Goal: Check status: Check status

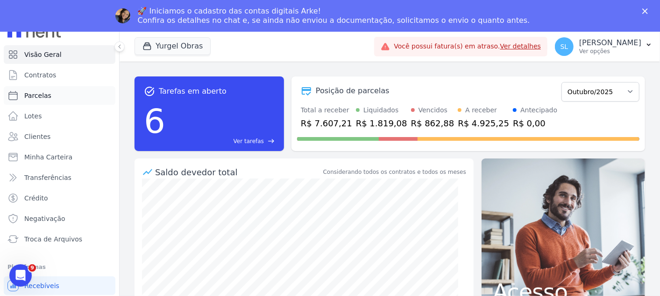
scroll to position [22, 0]
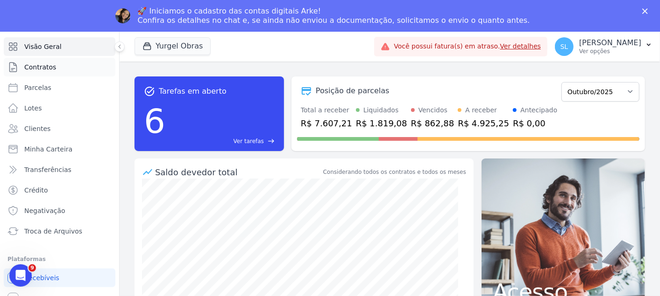
click at [56, 73] on link "Contratos" at bounding box center [60, 67] width 112 height 19
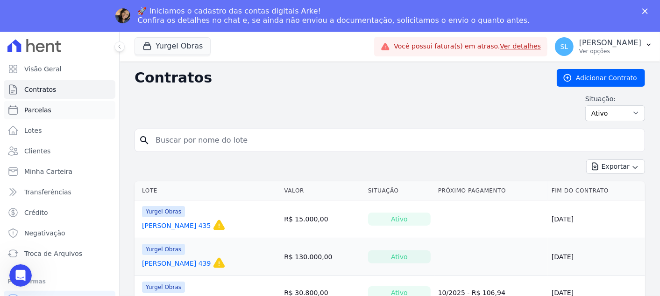
click at [88, 114] on link "Parcelas" at bounding box center [60, 110] width 112 height 19
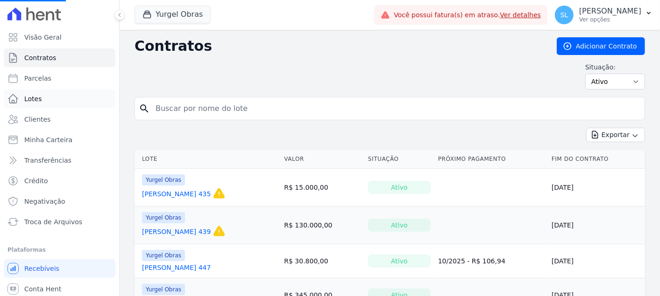
select select
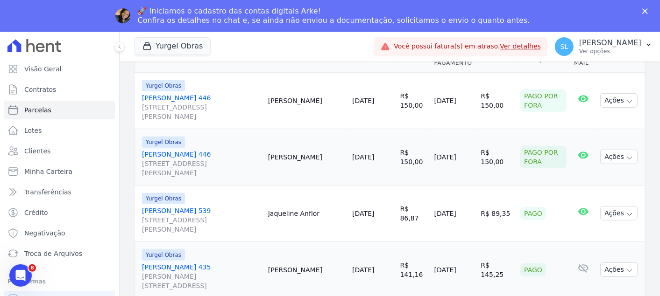
scroll to position [104, 0]
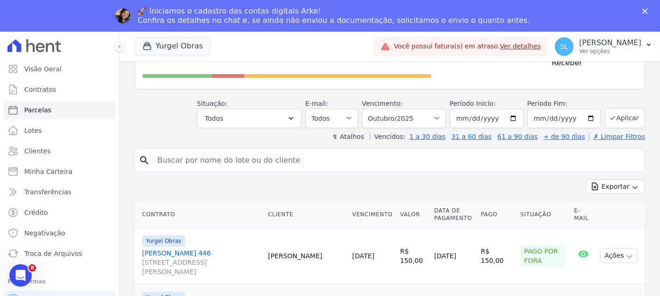
click at [301, 99] on div "Situação: Agendado Em Aberto Pago Processando Cancelado Vencido Transferindo De…" at bounding box center [249, 113] width 105 height 29
click at [302, 109] on button "Todos" at bounding box center [249, 119] width 105 height 20
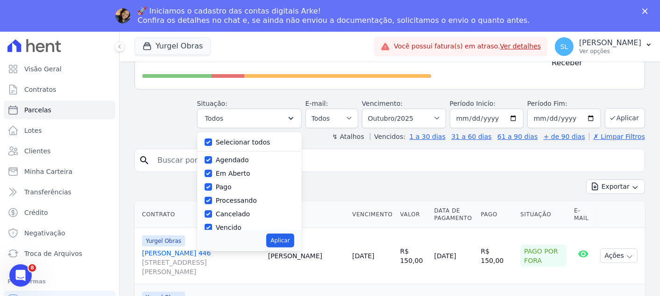
click at [220, 136] on div "Selecionar todos" at bounding box center [250, 143] width 90 height 14
click at [212, 139] on input "Selecionar todos" at bounding box center [208, 142] width 7 height 7
checkbox input "false"
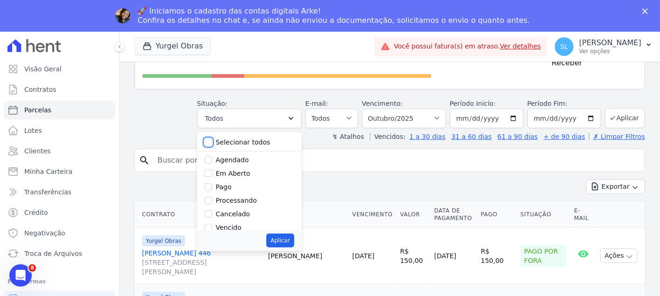
checkbox input "false"
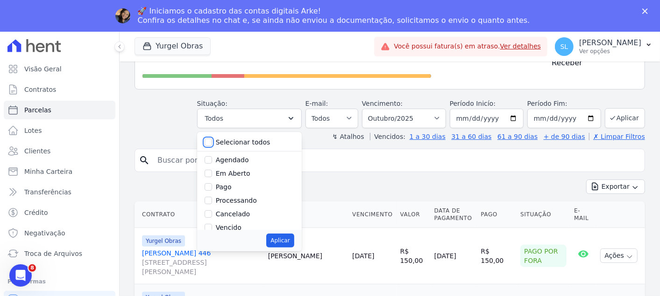
checkbox input "false"
click at [212, 183] on input "Pago" at bounding box center [208, 186] width 7 height 7
checkbox input "true"
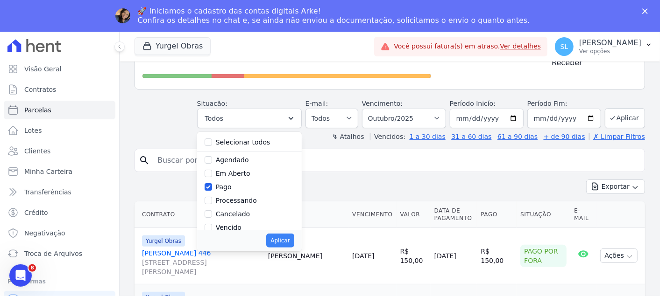
click at [299, 235] on div "Aplicar" at bounding box center [249, 240] width 105 height 21
click at [293, 234] on button "Aplicar" at bounding box center [280, 241] width 28 height 14
select select "paid"
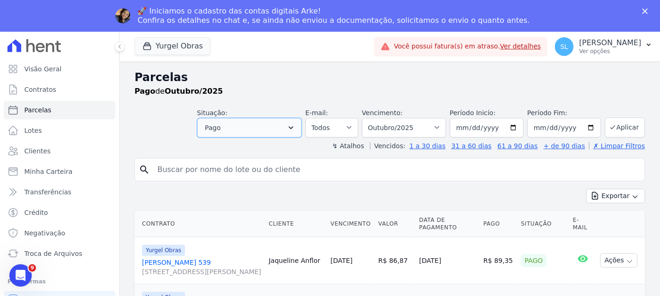
click at [285, 130] on button "Pago" at bounding box center [249, 128] width 105 height 20
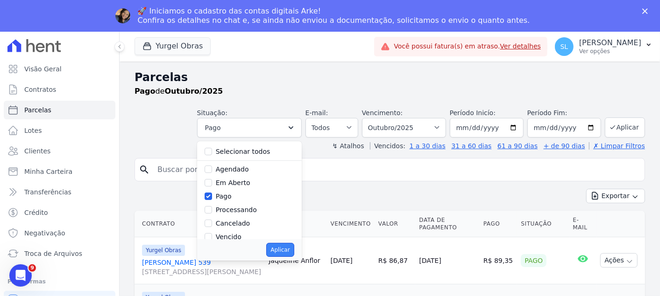
click at [291, 246] on button "Aplicar" at bounding box center [280, 250] width 28 height 14
select select "paid"
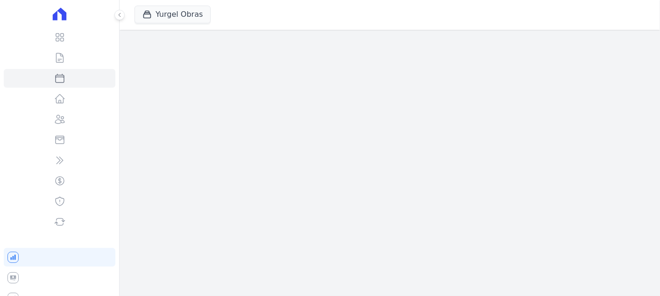
select select
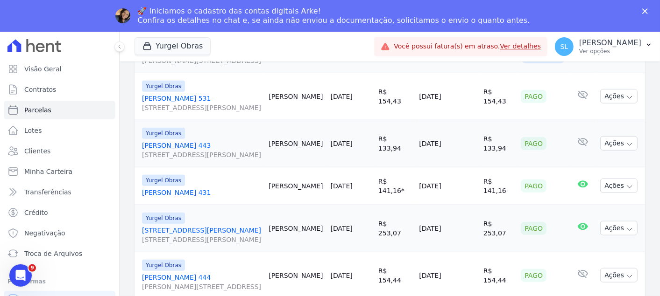
scroll to position [528, 0]
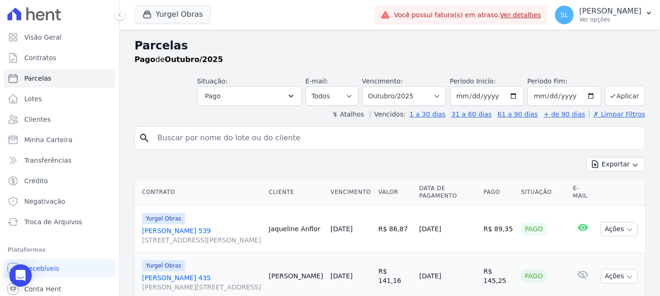
select select
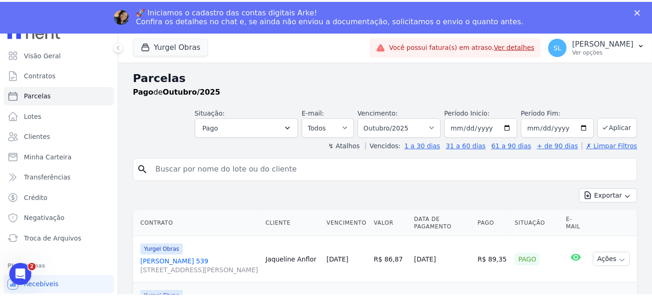
scroll to position [22, 0]
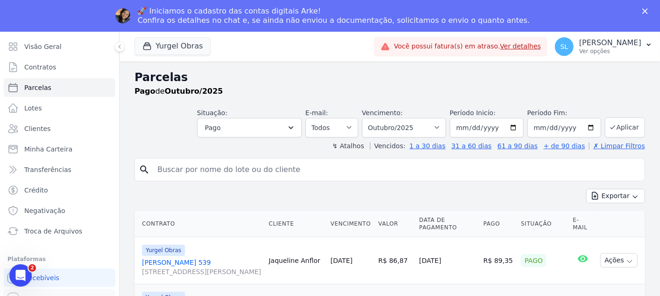
click at [57, 290] on link "Conta Hent" at bounding box center [60, 298] width 112 height 19
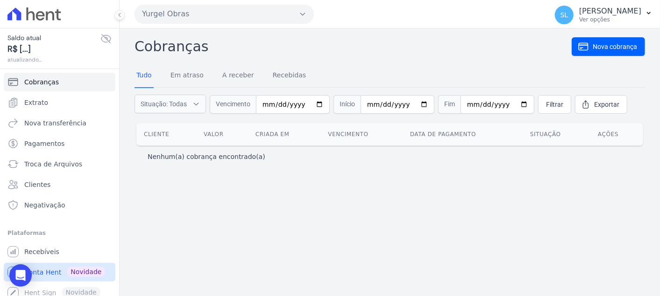
click at [56, 275] on span "Conta Hent" at bounding box center [42, 272] width 37 height 9
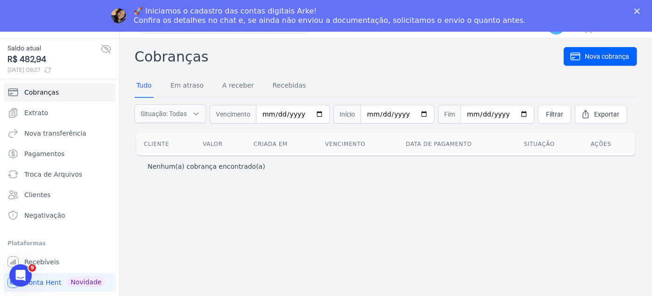
scroll to position [32, 0]
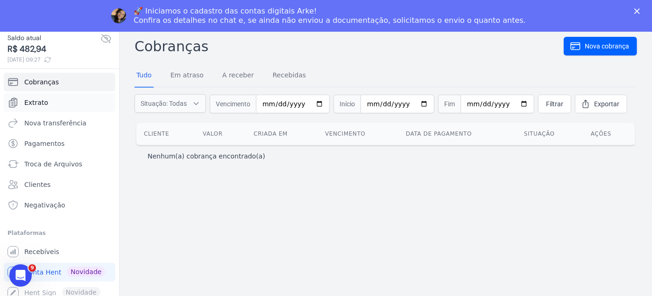
click at [53, 105] on link "Extrato" at bounding box center [60, 102] width 112 height 19
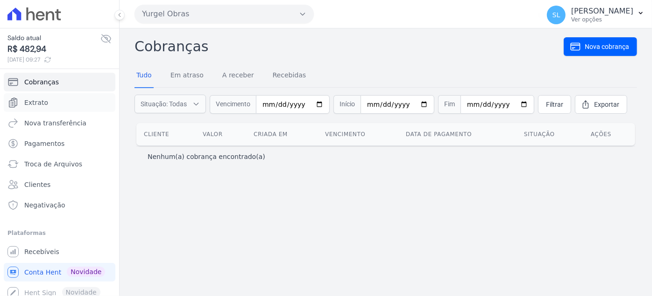
scroll to position [3, 0]
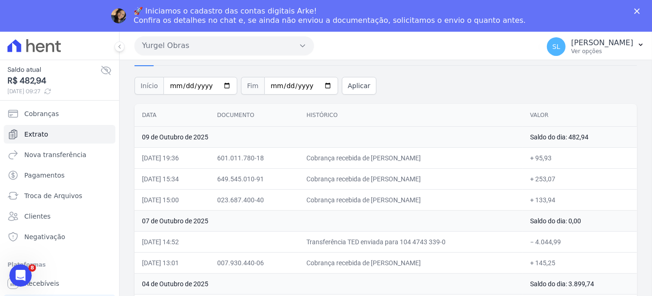
scroll to position [37, 0]
